Goal: Task Accomplishment & Management: Manage account settings

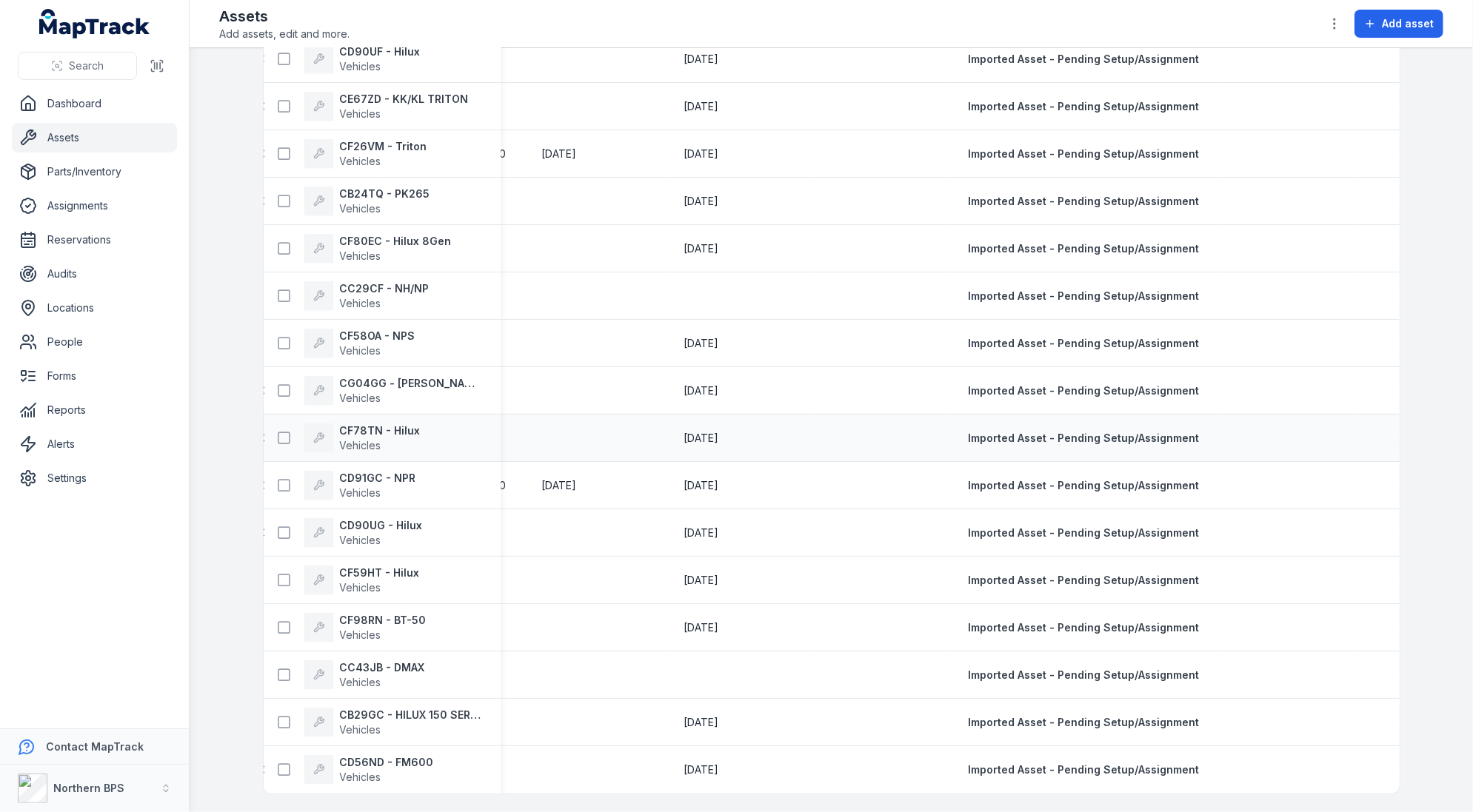
scroll to position [0, 2727]
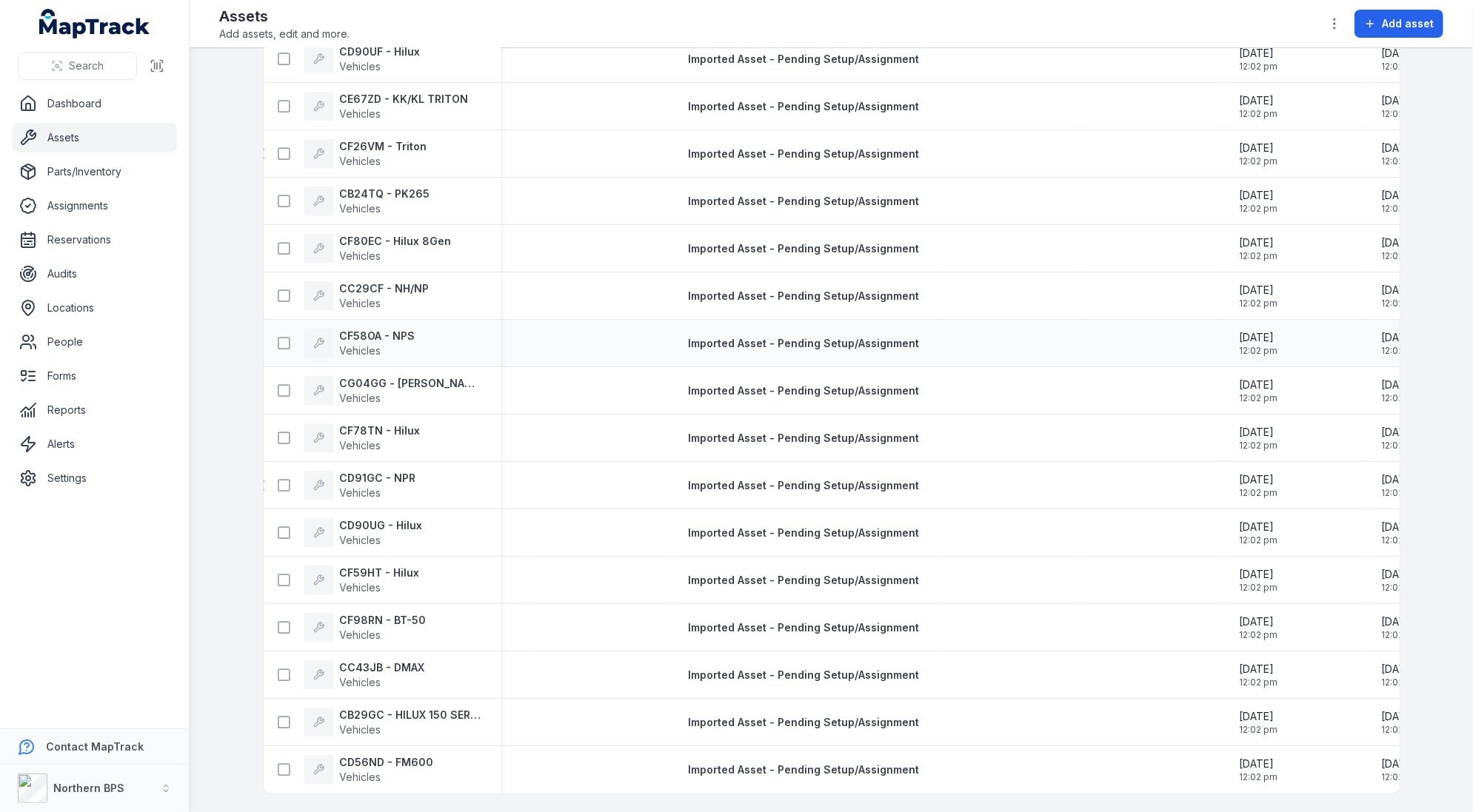
click at [481, 334] on div "CF58OA - NPS Vehicles" at bounding box center [376, 343] width 213 height 30
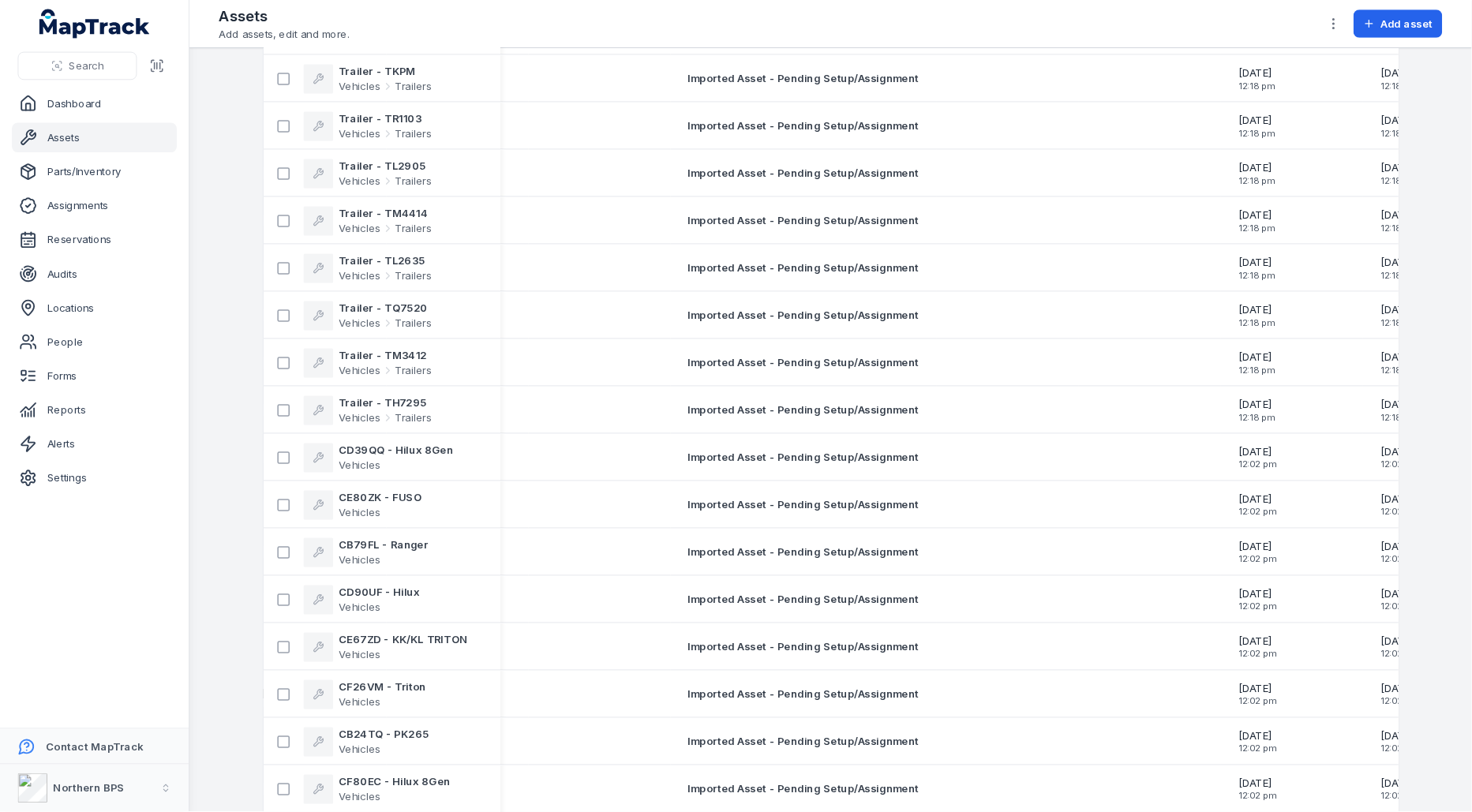
scroll to position [0, 0]
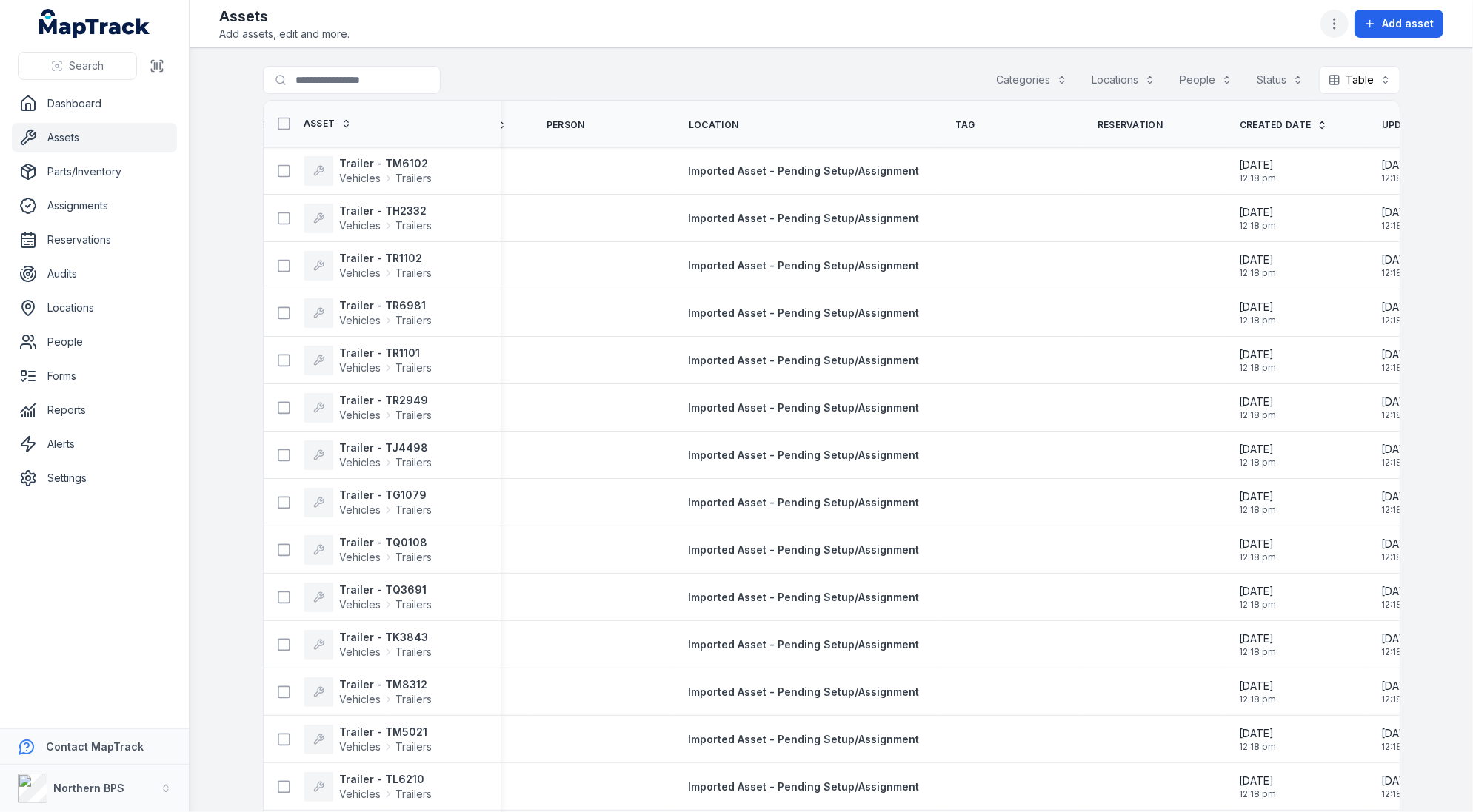
click at [1335, 28] on icon "button" at bounding box center [1335, 24] width 15 height 15
click at [1044, 226] on div "Toggle Navigation Assets Add assets, edit and more. Add asset Search for assets…" at bounding box center [831, 406] width 1284 height 812
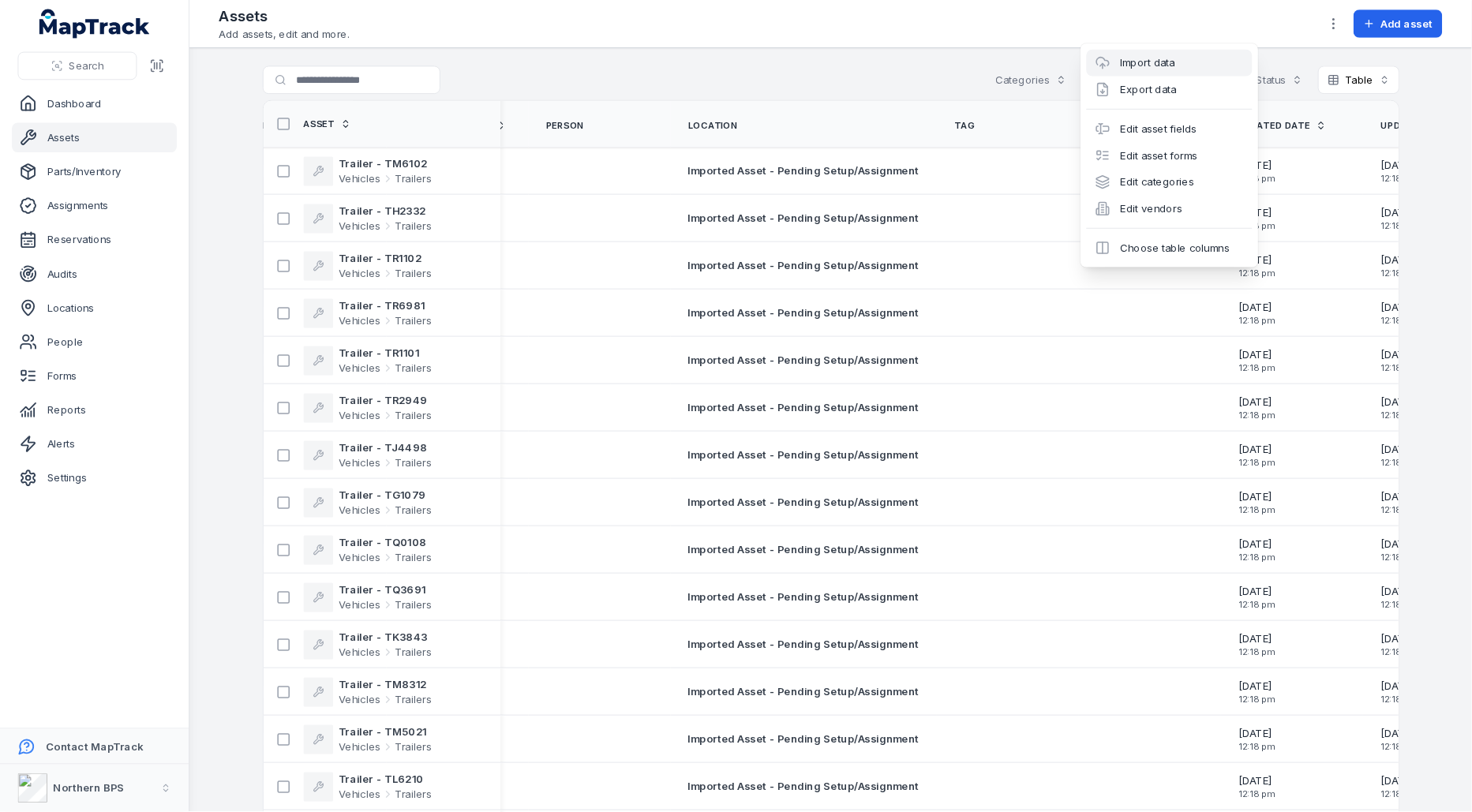
scroll to position [0, 2906]
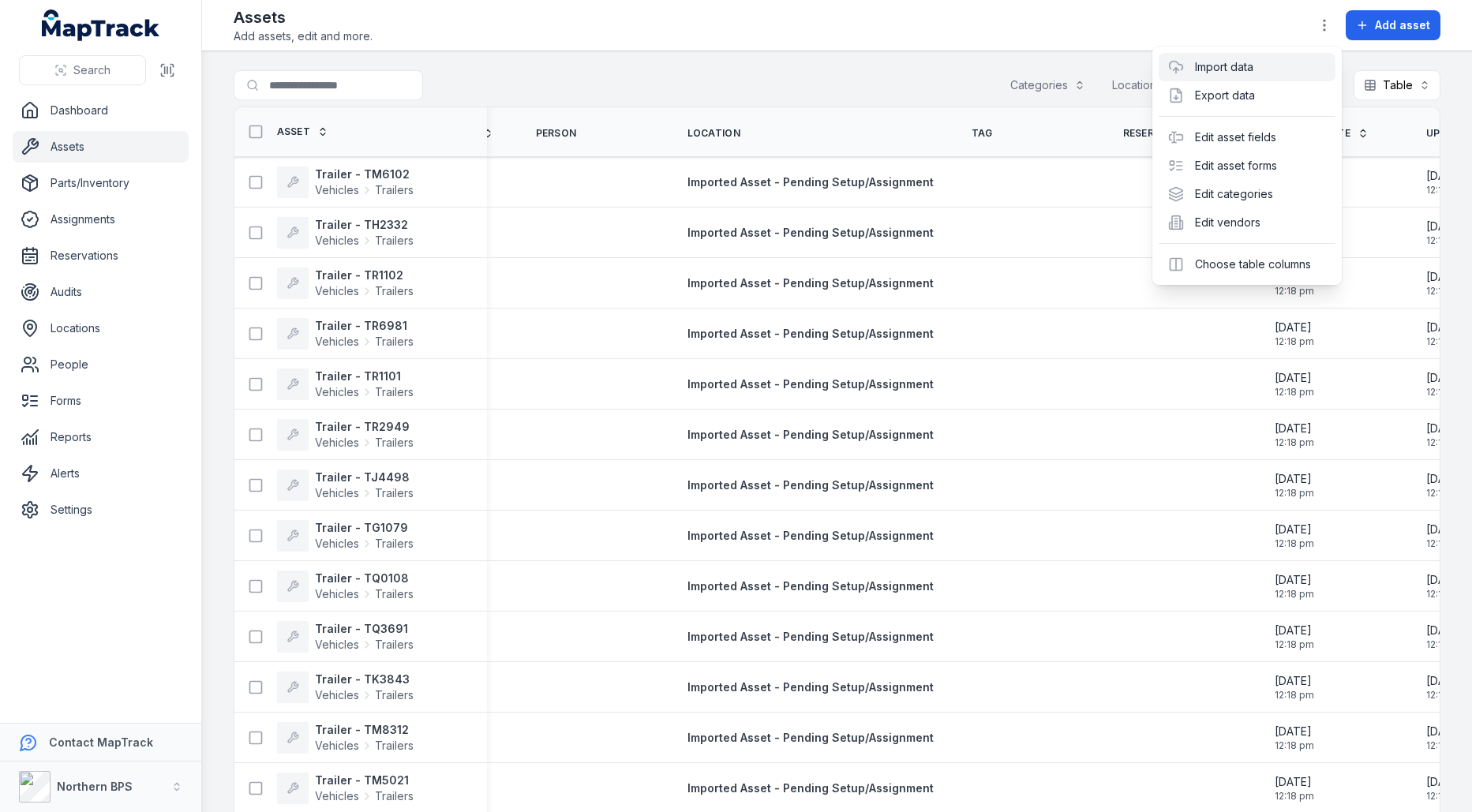
click at [908, 408] on div "Toggle Navigation Assets Add assets, edit and more. Add asset Search for assets…" at bounding box center [837, 406] width 1270 height 812
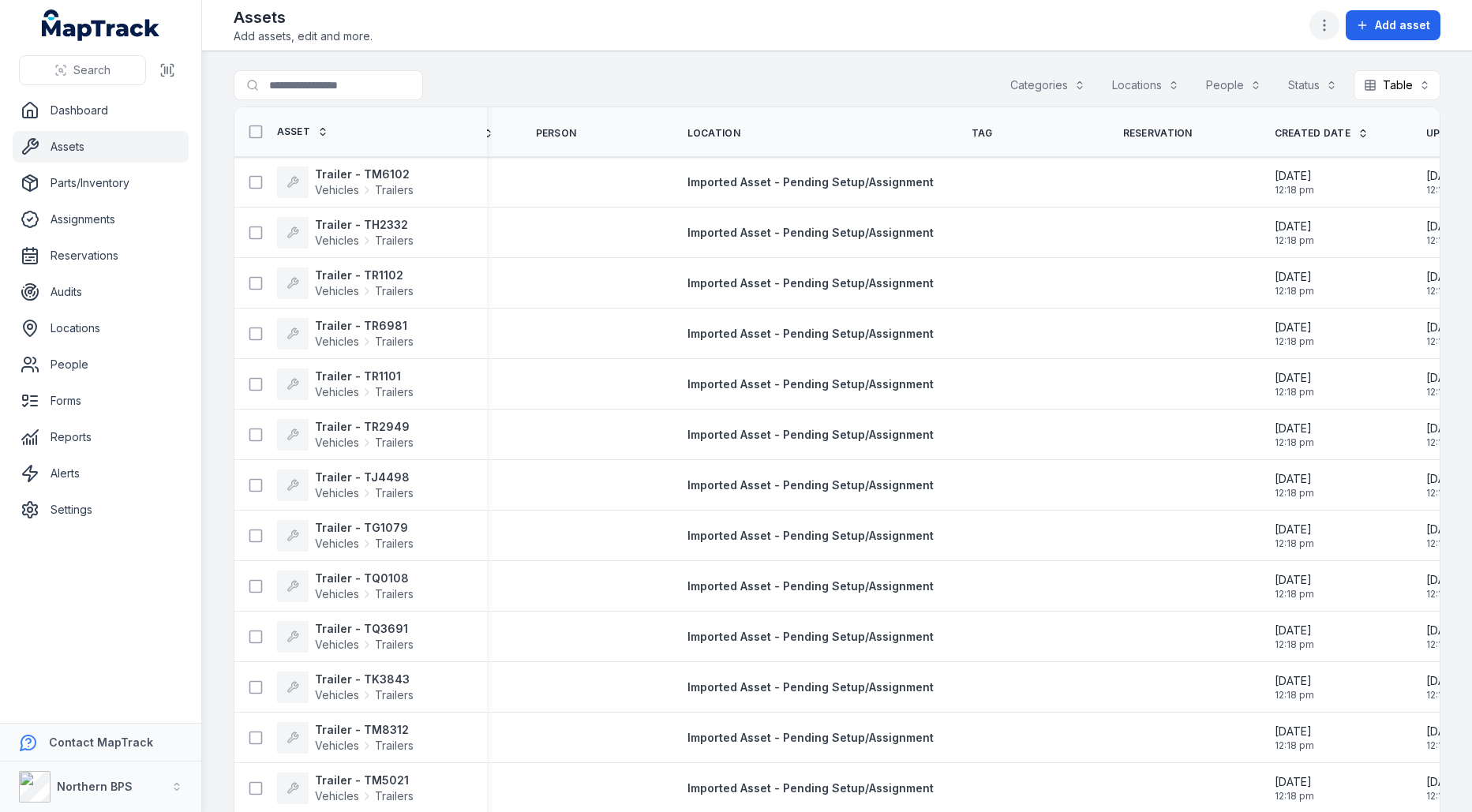
click at [1327, 32] on icon "button" at bounding box center [1325, 26] width 16 height 16
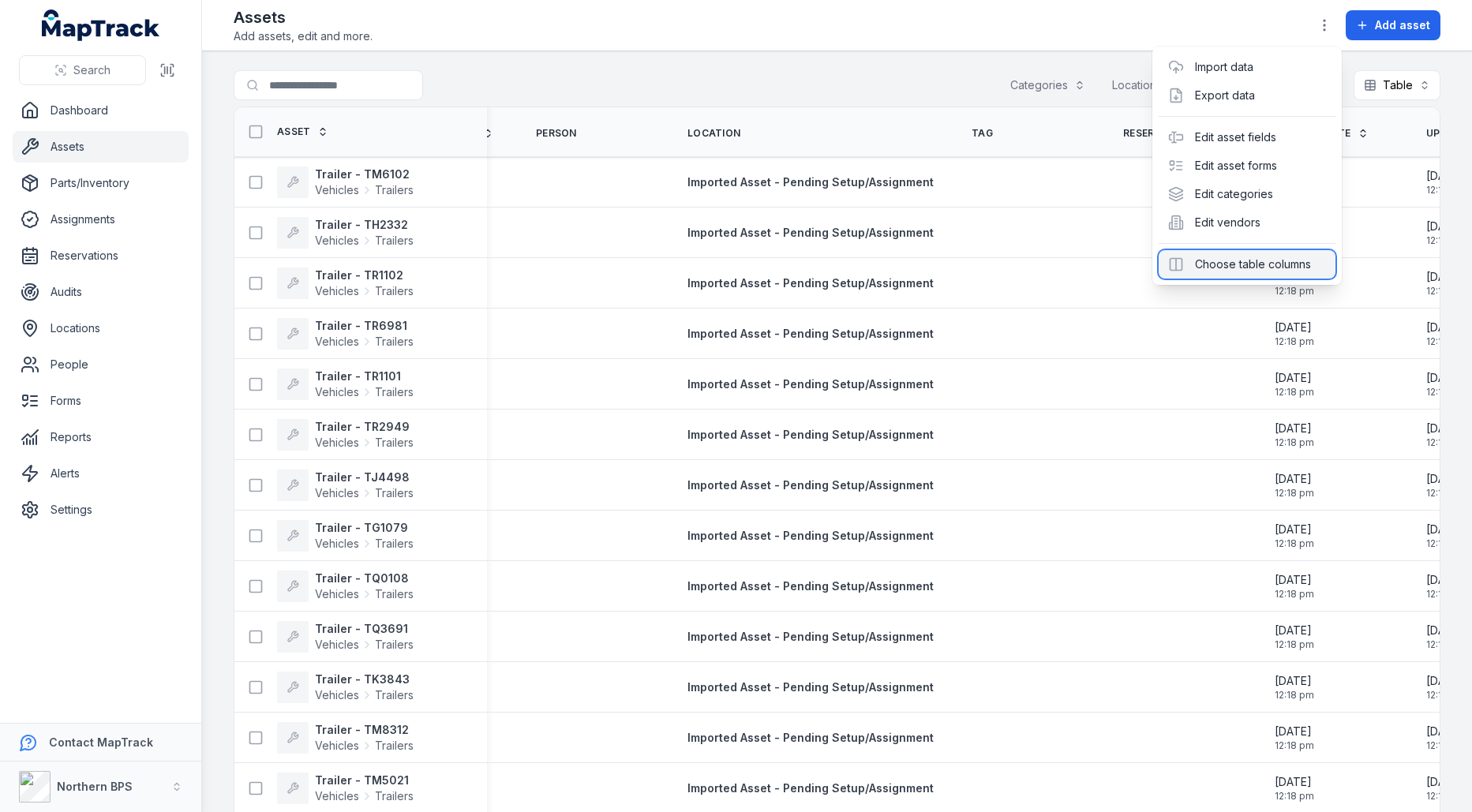
click at [1255, 258] on div "Choose table columns" at bounding box center [1246, 264] width 177 height 29
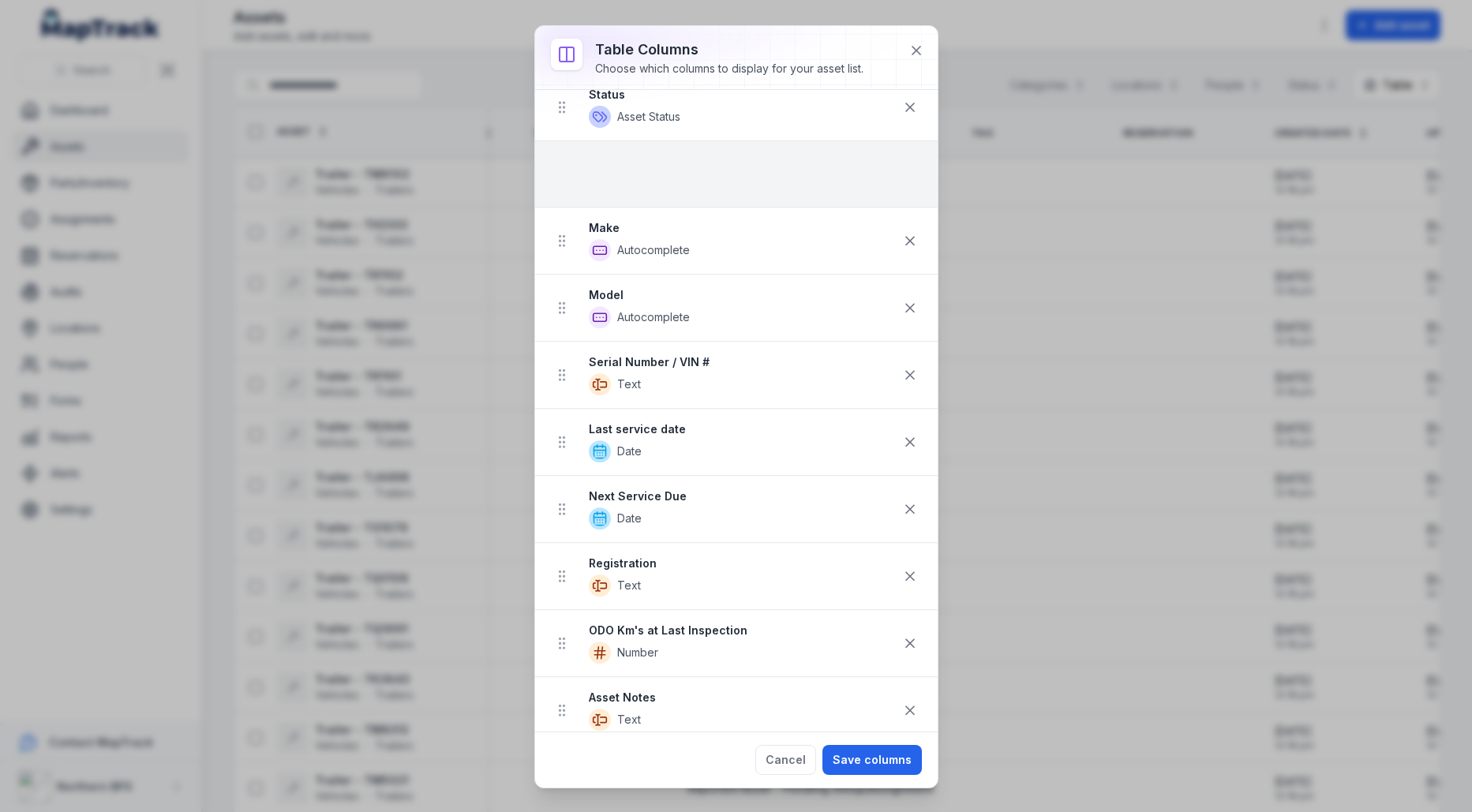
scroll to position [0, 0]
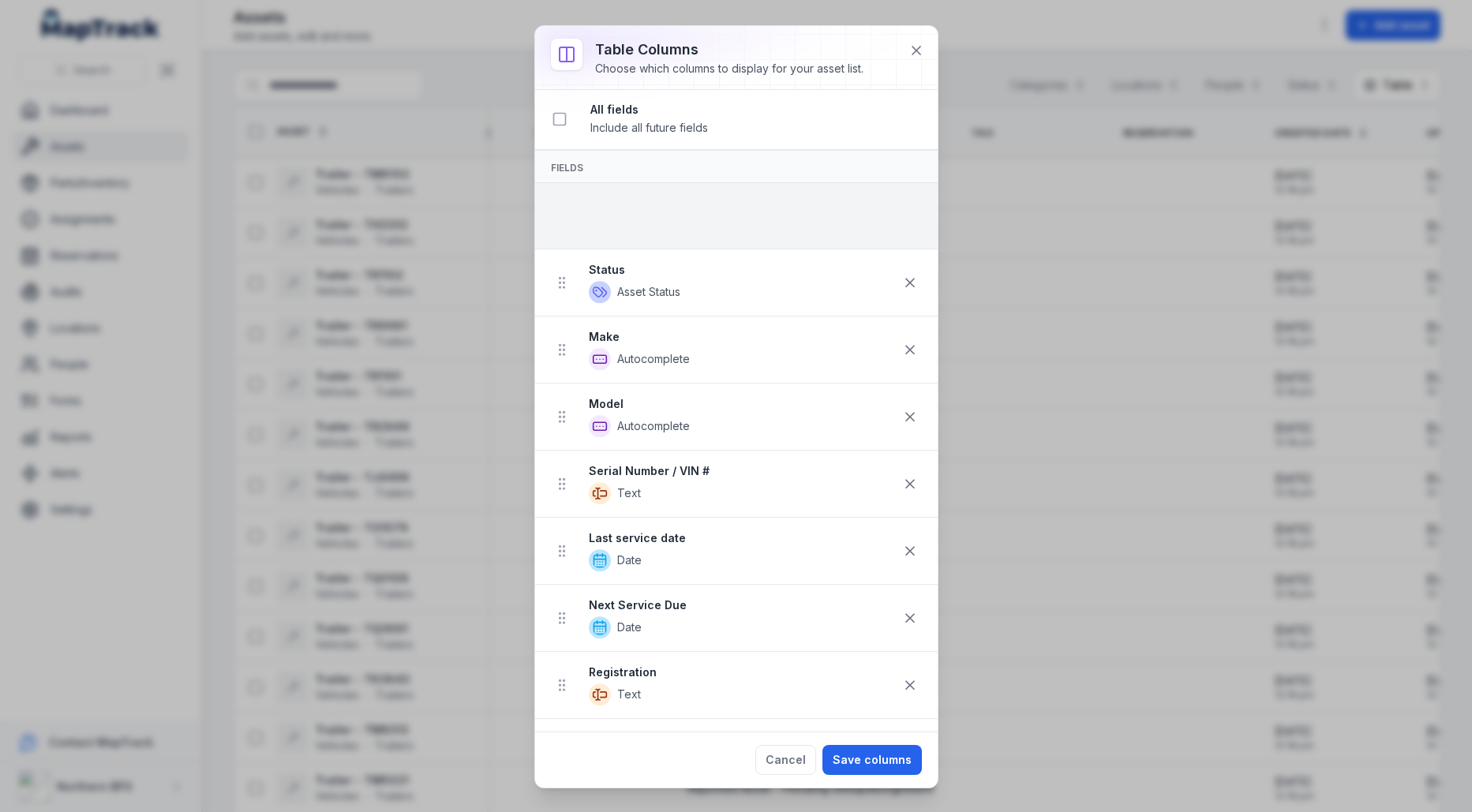
drag, startPoint x: 556, startPoint y: 428, endPoint x: 607, endPoint y: 190, distance: 243.4
drag, startPoint x: 556, startPoint y: 280, endPoint x: 590, endPoint y: 174, distance: 111.3
click at [590, 174] on div "All fields Include all future fields Fields Location Location Status Asset Stat…" at bounding box center [736, 410] width 403 height 642
drag, startPoint x: 562, startPoint y: 350, endPoint x: 603, endPoint y: 227, distance: 129.7
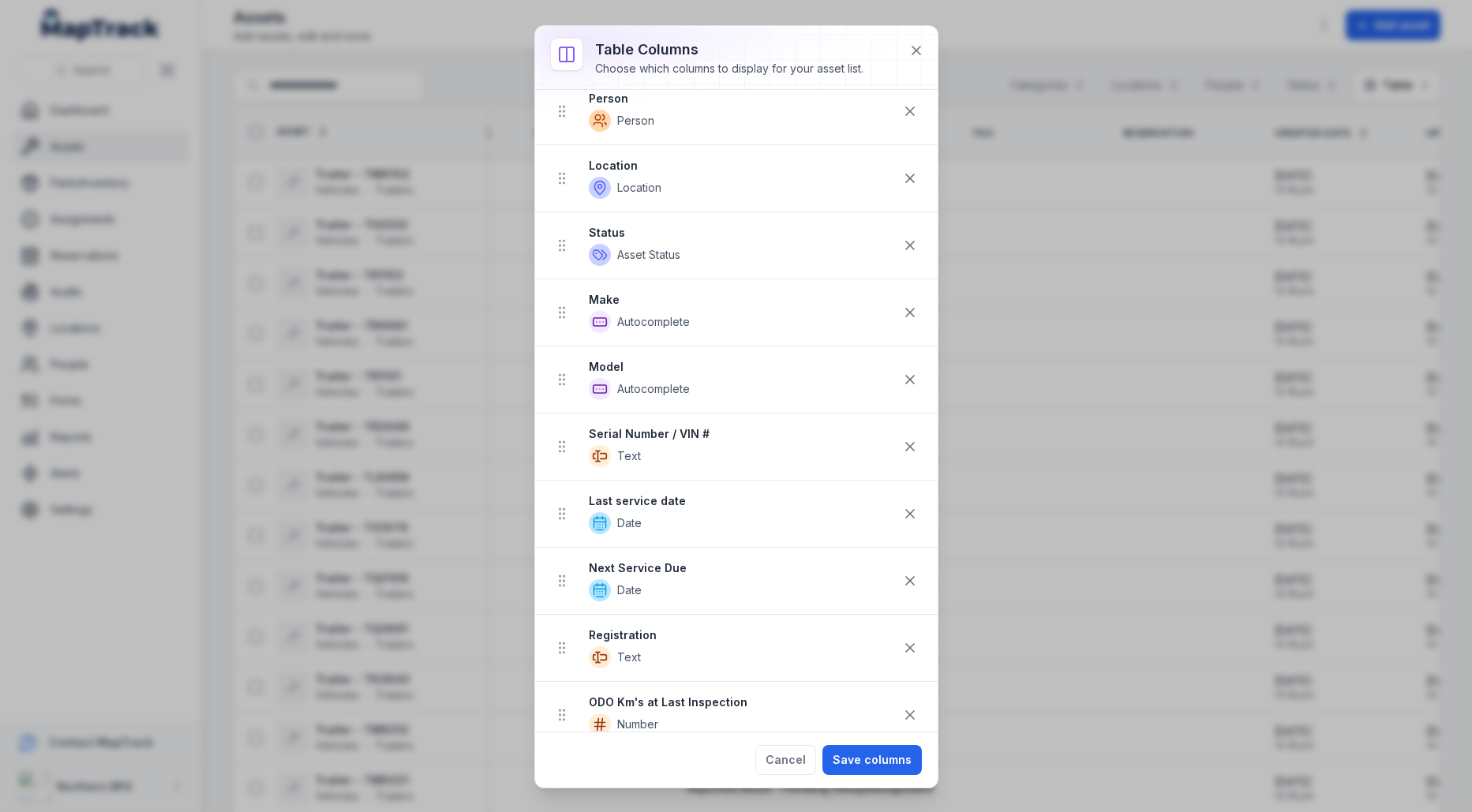
scroll to position [246, 0]
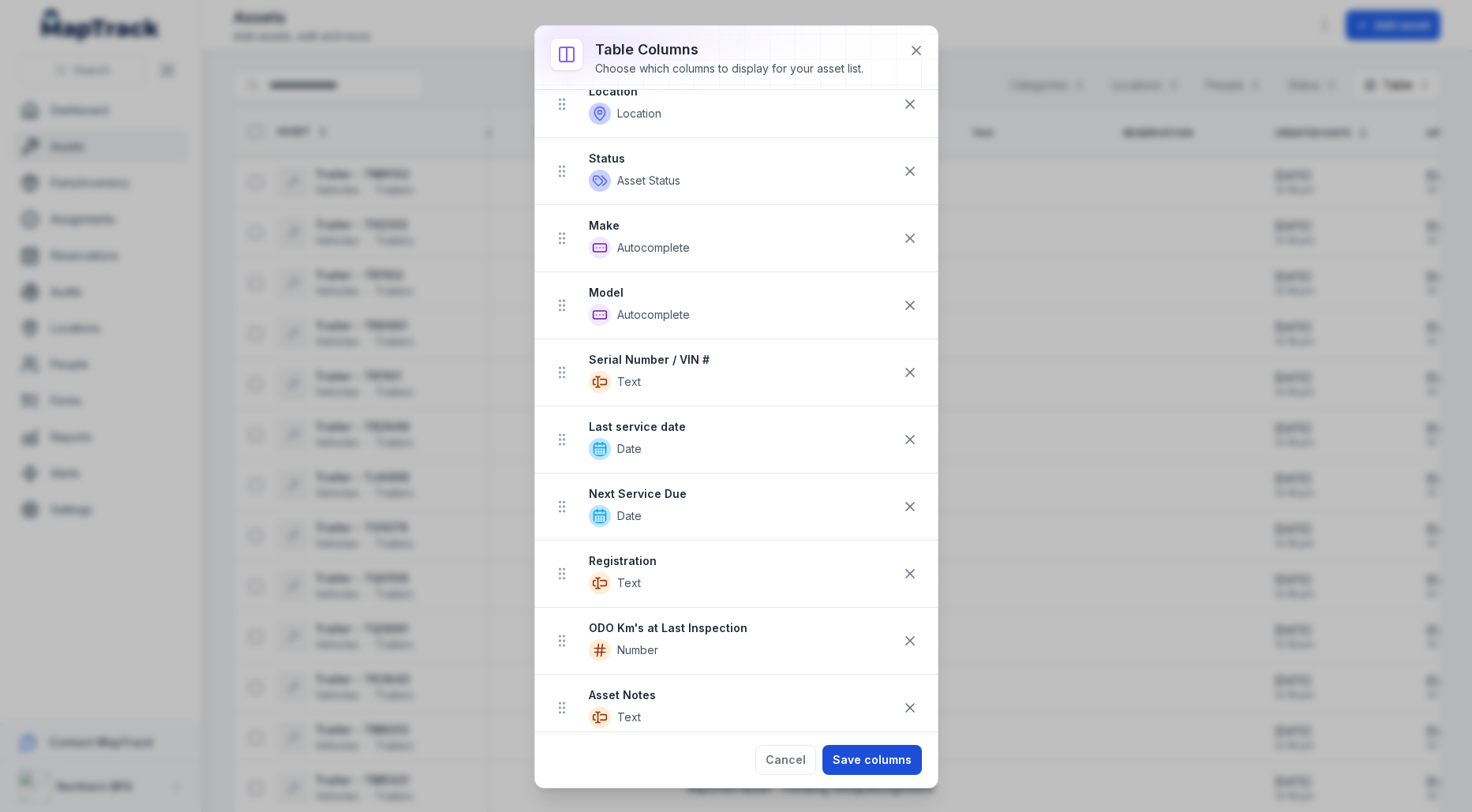
click at [877, 750] on button "Save columns" at bounding box center [873, 760] width 100 height 30
